Goal: Find contact information: Find contact information

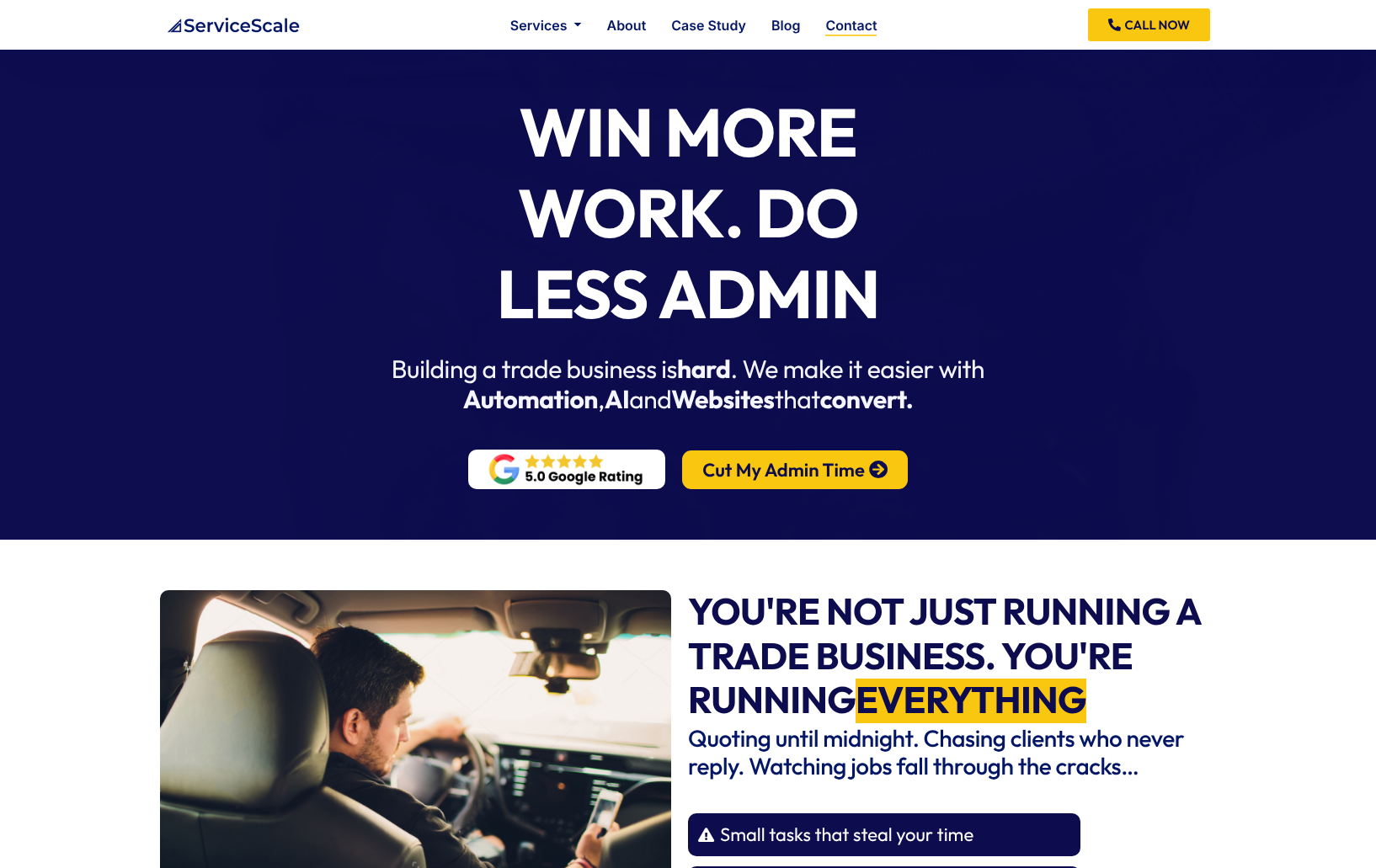
click at [852, 25] on link "Contact" at bounding box center [851, 25] width 51 height 14
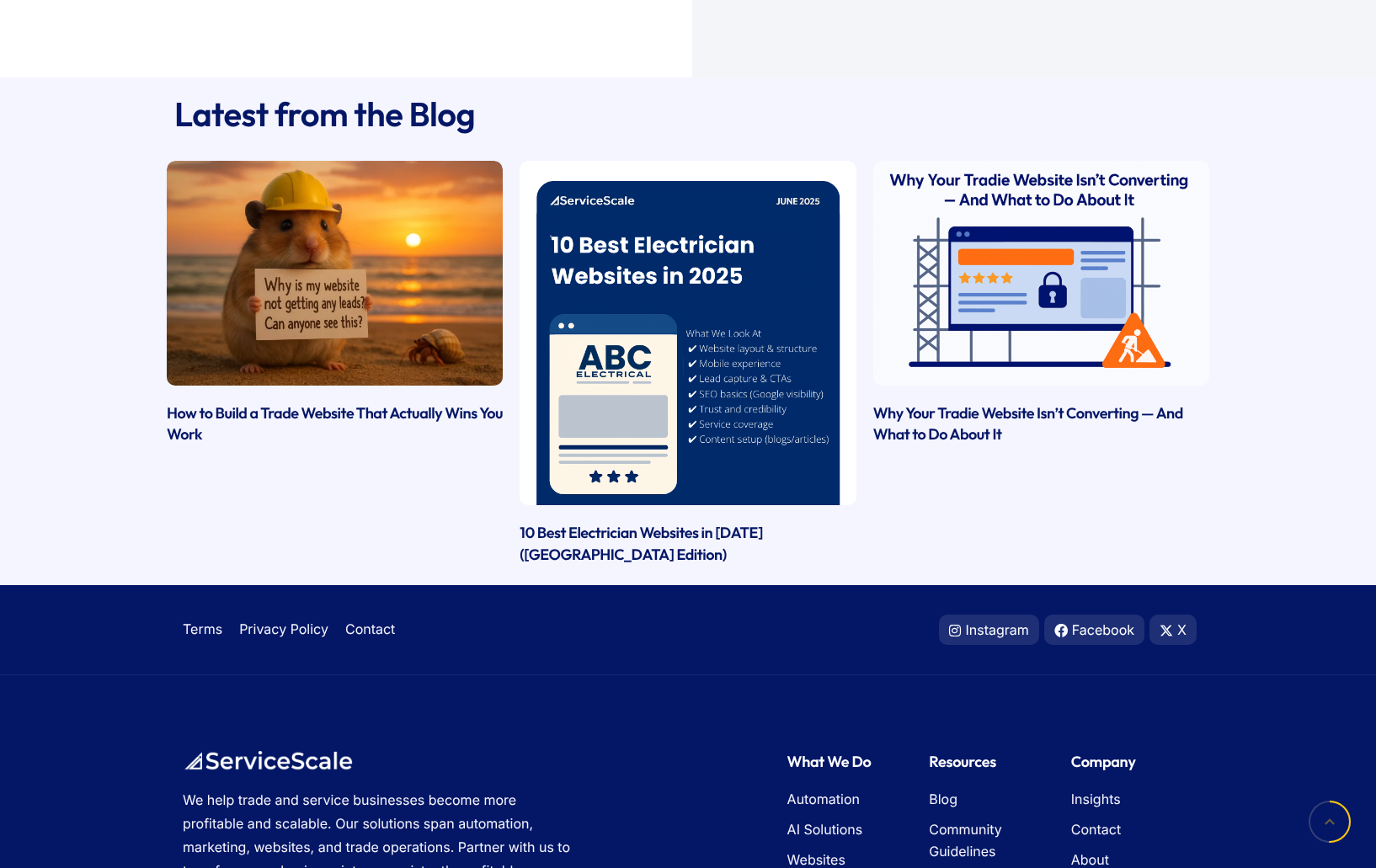
scroll to position [1007, 0]
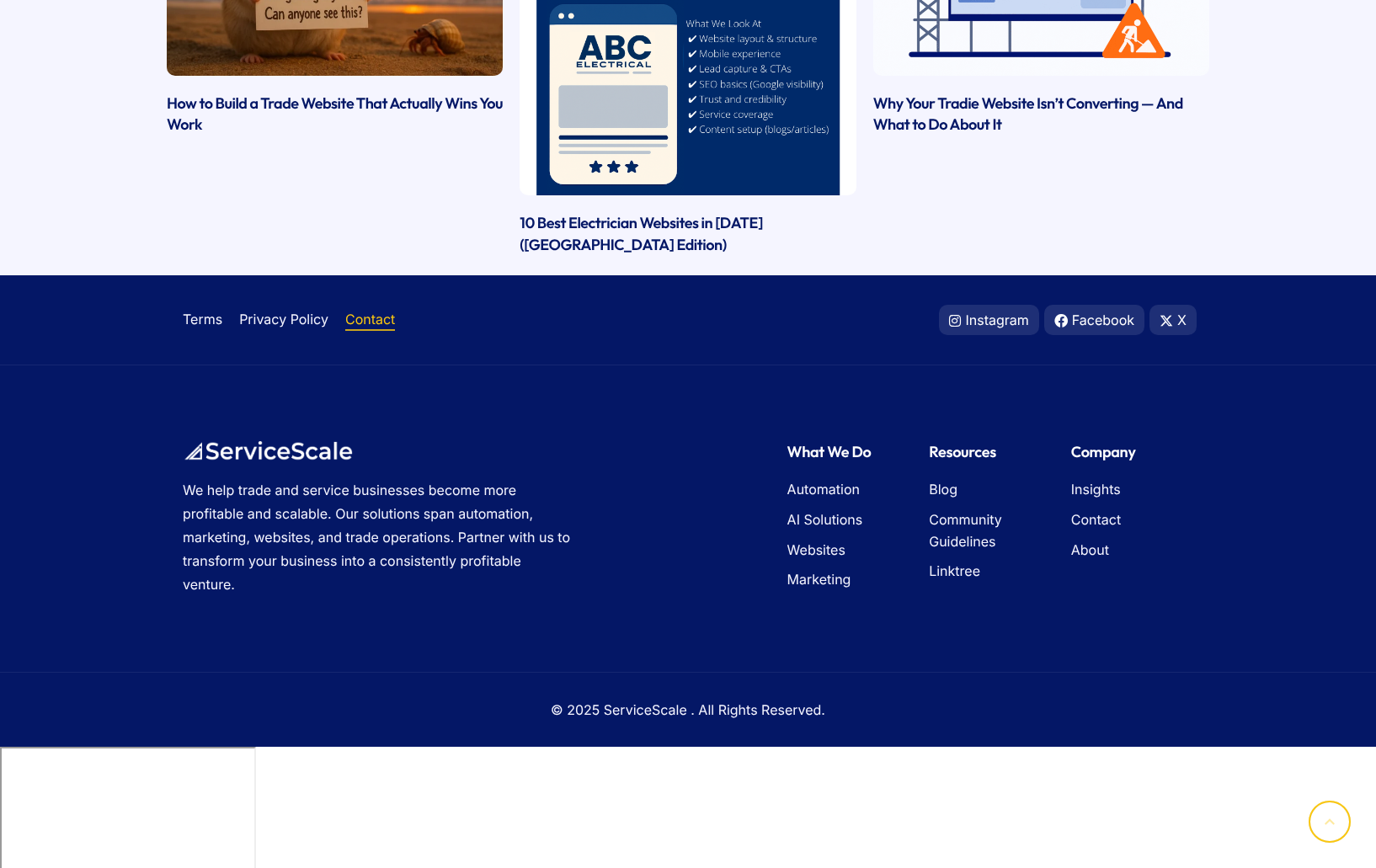
click at [368, 331] on span "Contact" at bounding box center [370, 319] width 50 height 22
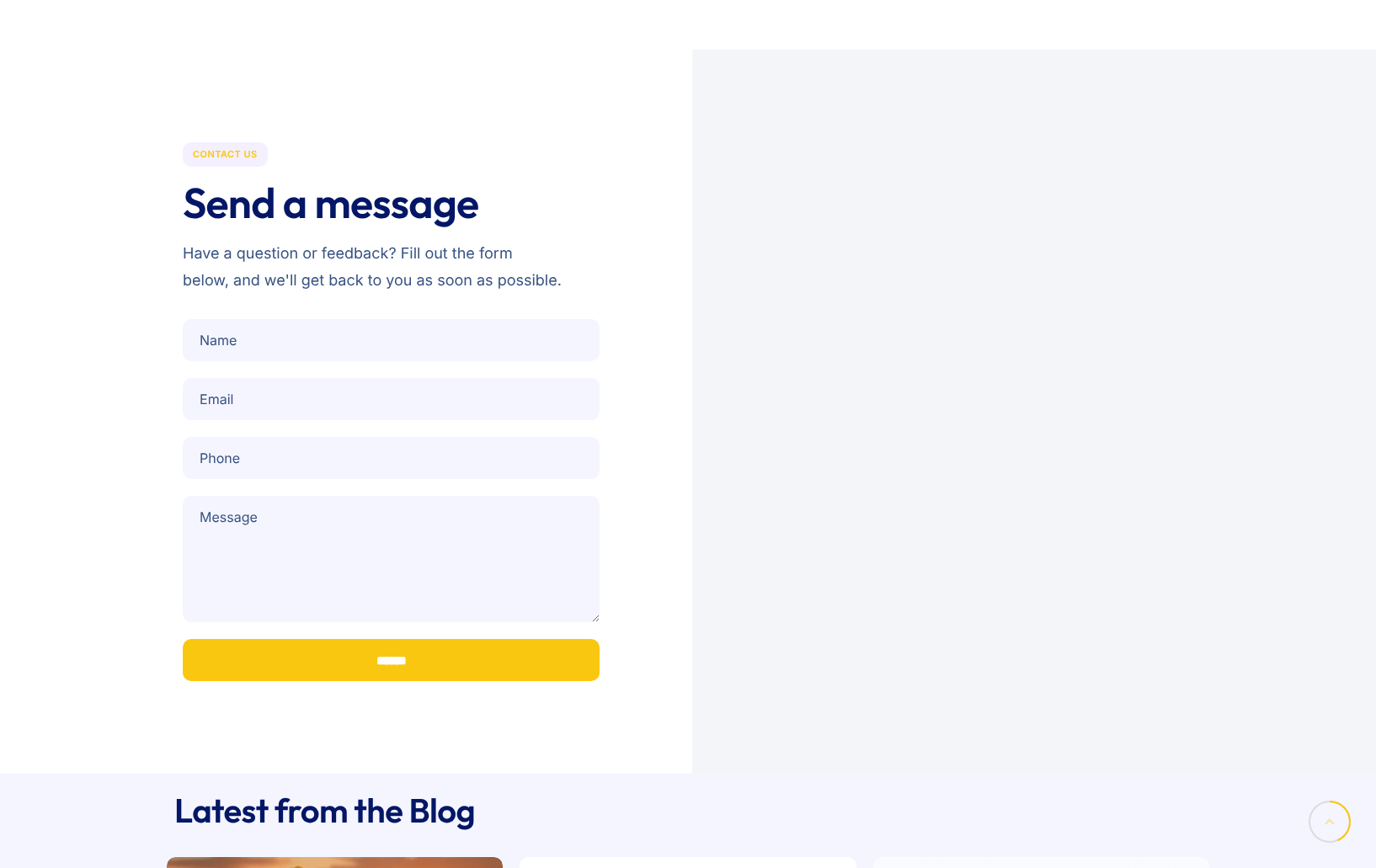
scroll to position [1007, 0]
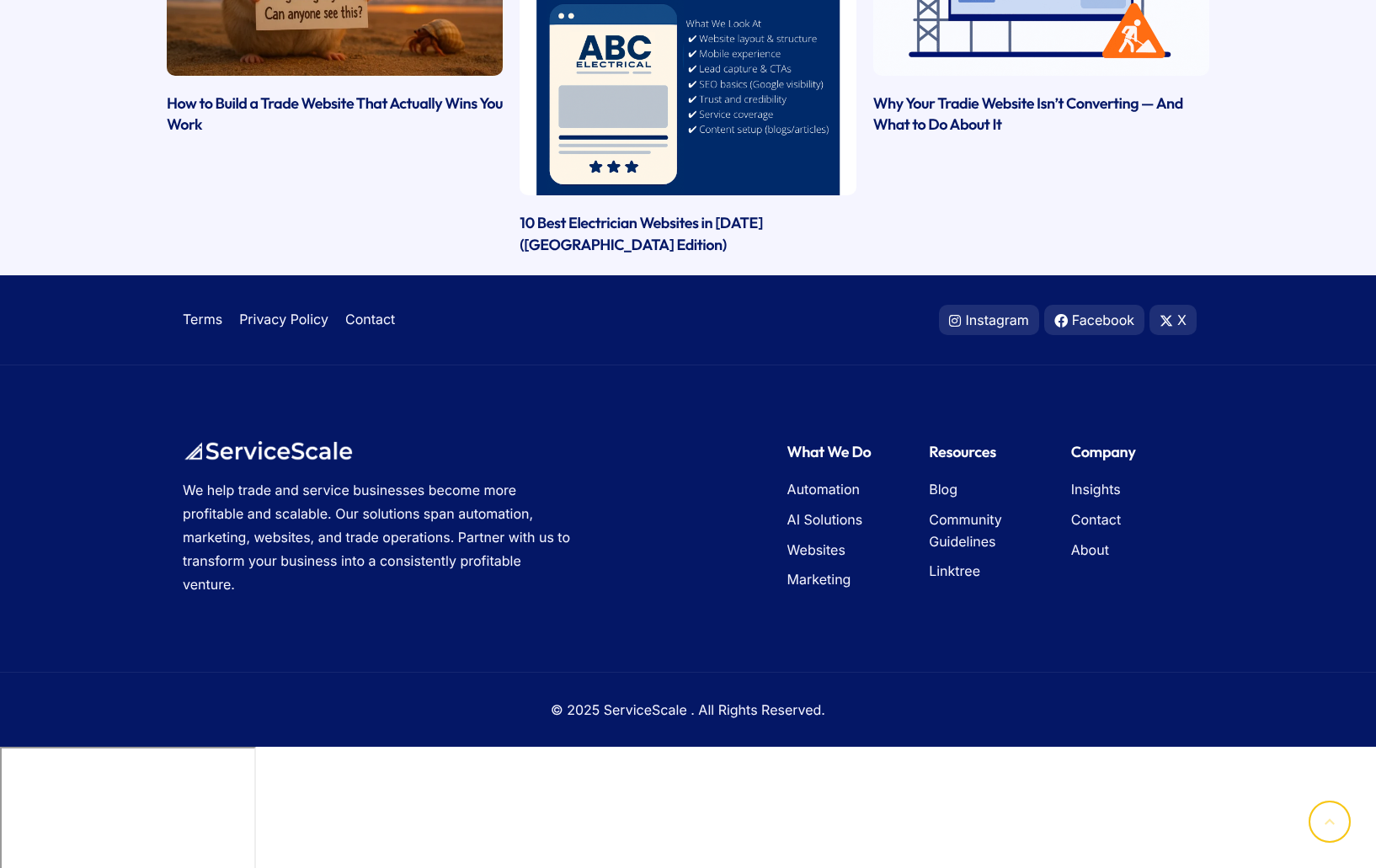
click at [0, 747] on div at bounding box center [0, 747] width 0 height 0
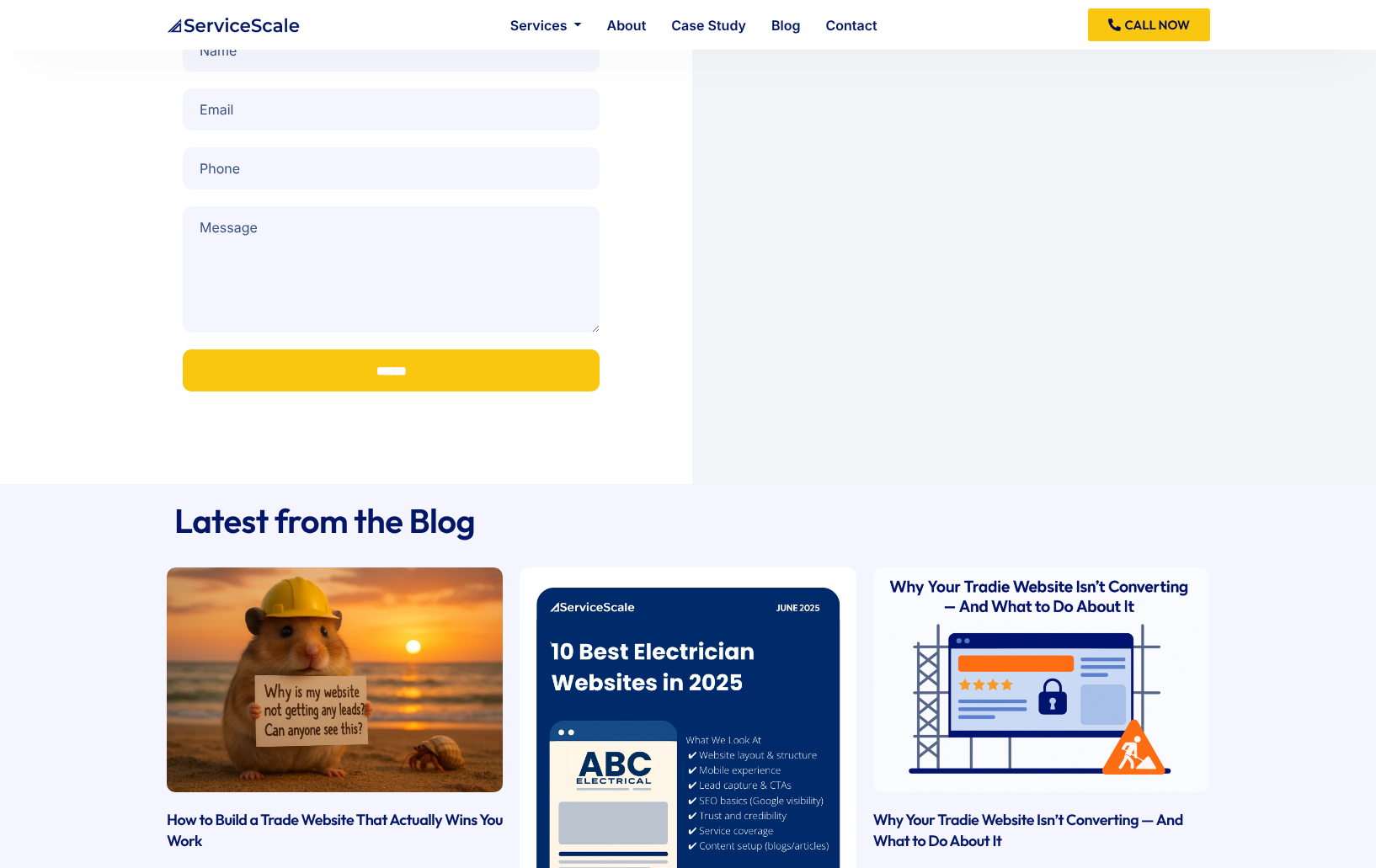
scroll to position [0, 0]
